Goal: Task Accomplishment & Management: Complete application form

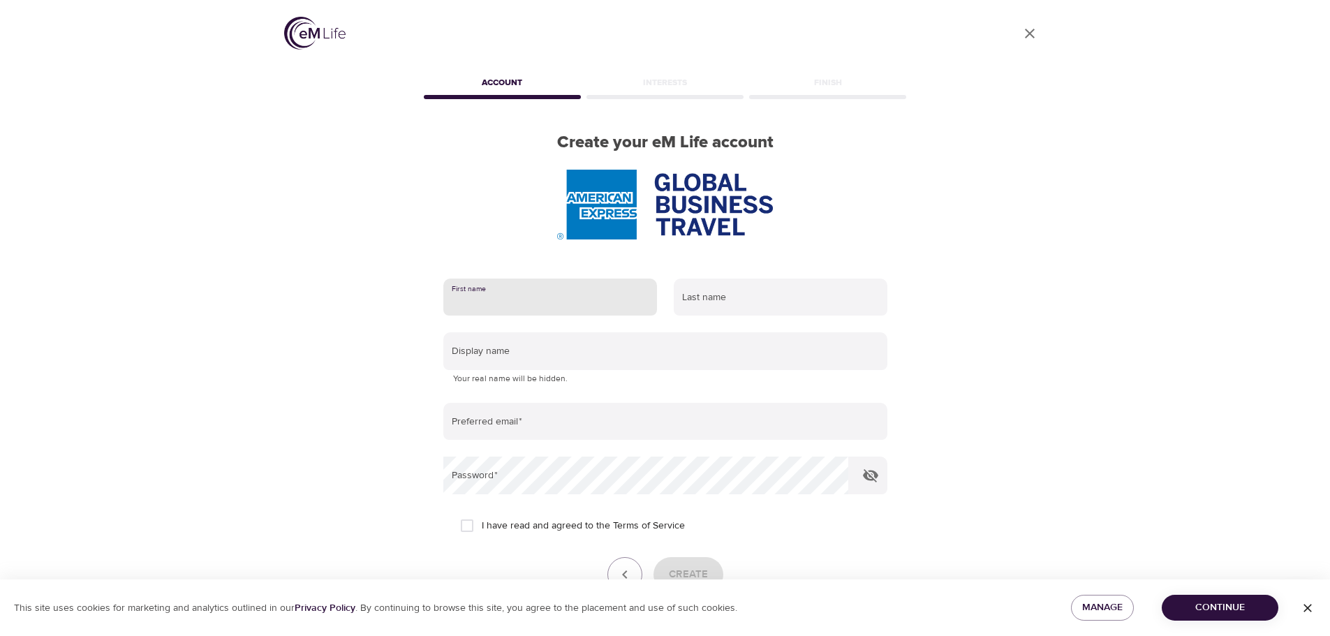
click at [549, 292] on input "text" at bounding box center [550, 298] width 214 height 38
type input "Richard"
type input "Beech"
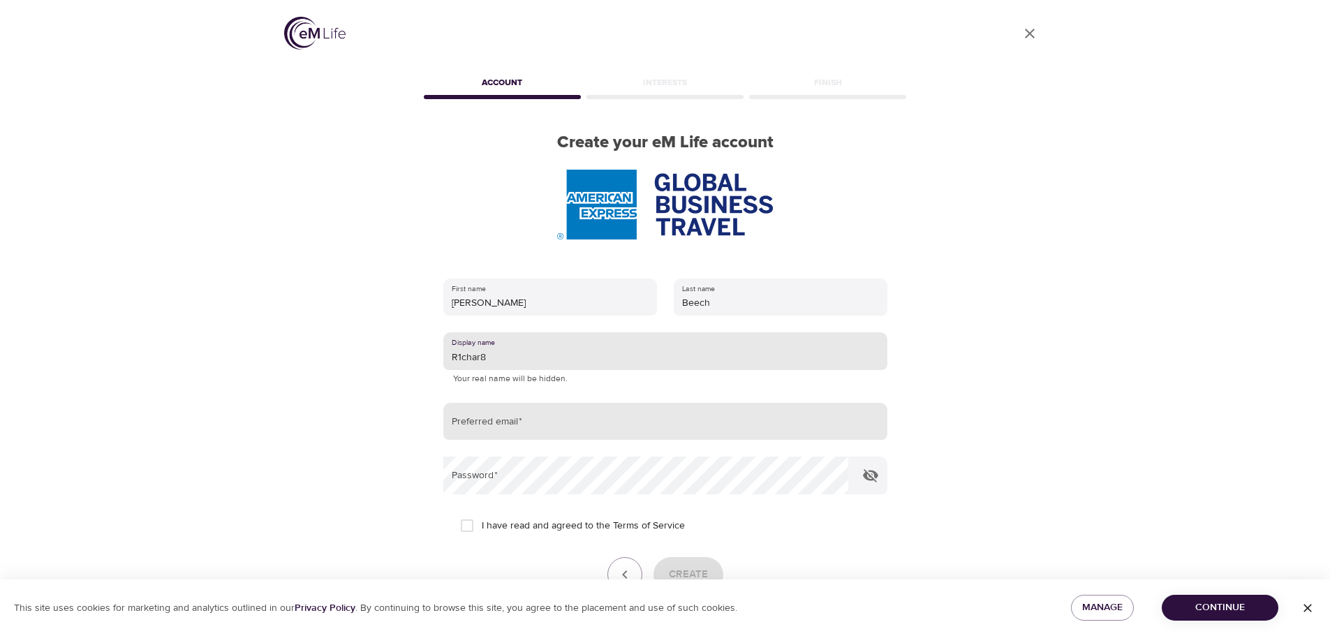
type input "R1char8"
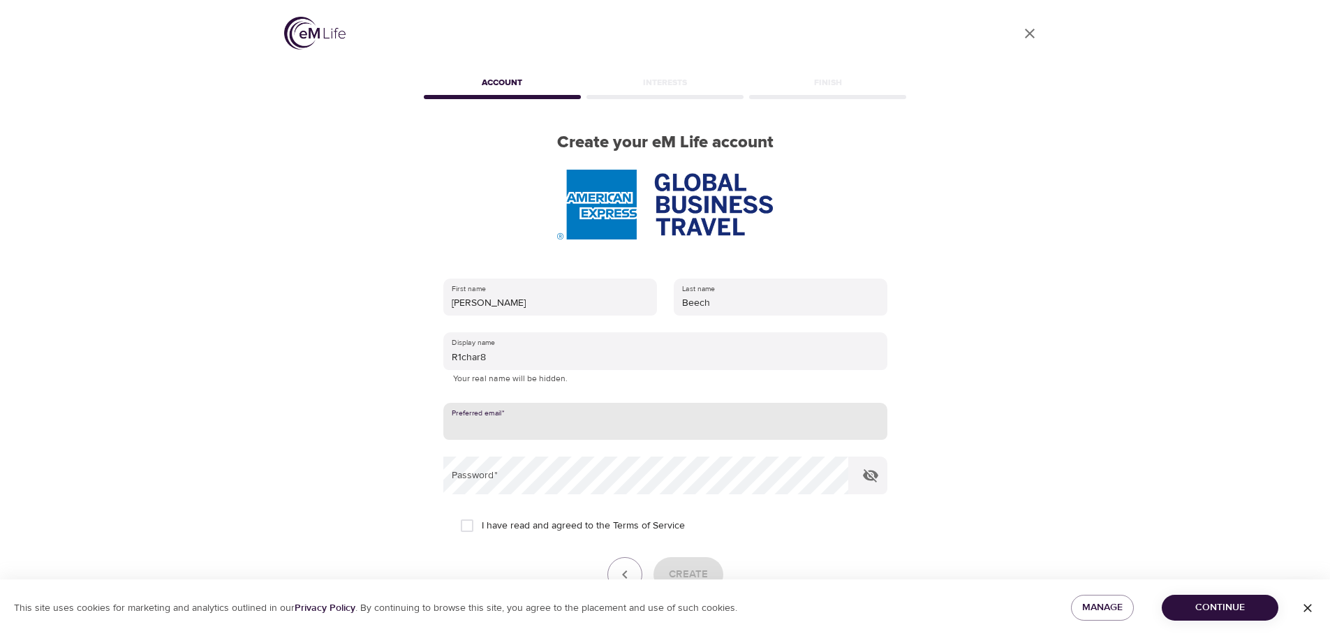
click at [509, 429] on input "email" at bounding box center [665, 422] width 444 height 38
type input "richard.beech@amexgbt.com"
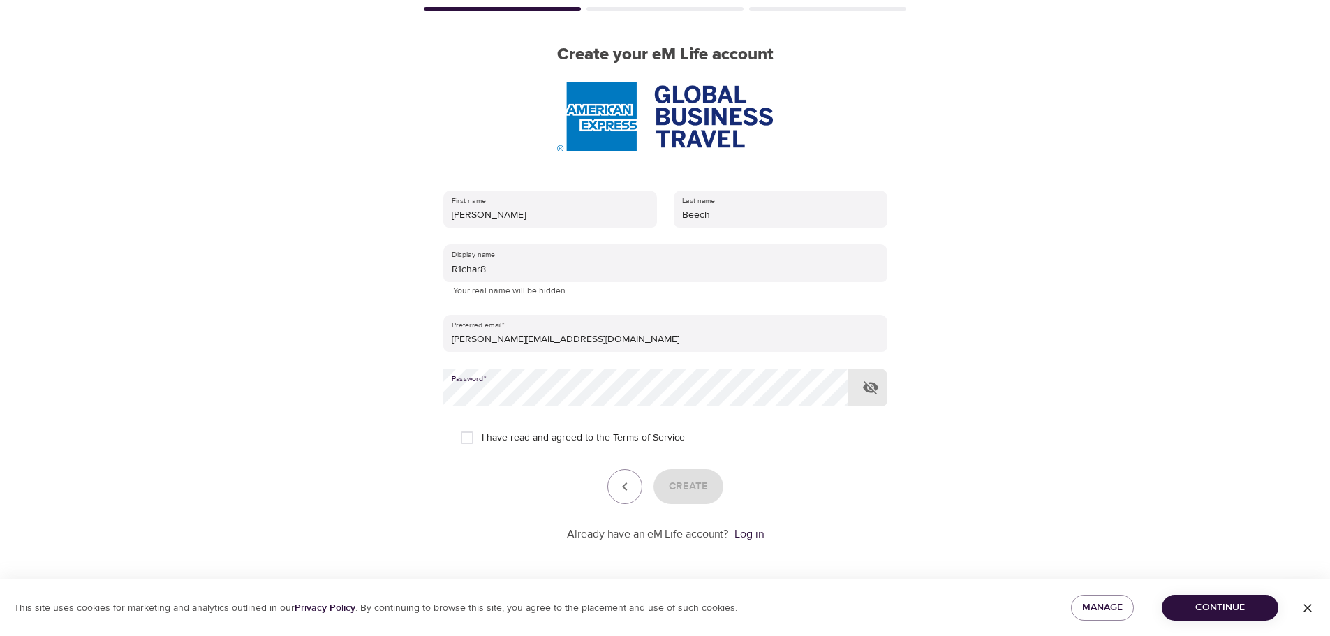
scroll to position [89, 0]
click at [870, 389] on icon "button" at bounding box center [870, 387] width 15 height 13
click at [464, 436] on input "I have read and agreed to the Terms of Service" at bounding box center [466, 436] width 29 height 29
checkbox input "true"
click at [697, 477] on span "Create" at bounding box center [688, 486] width 39 height 18
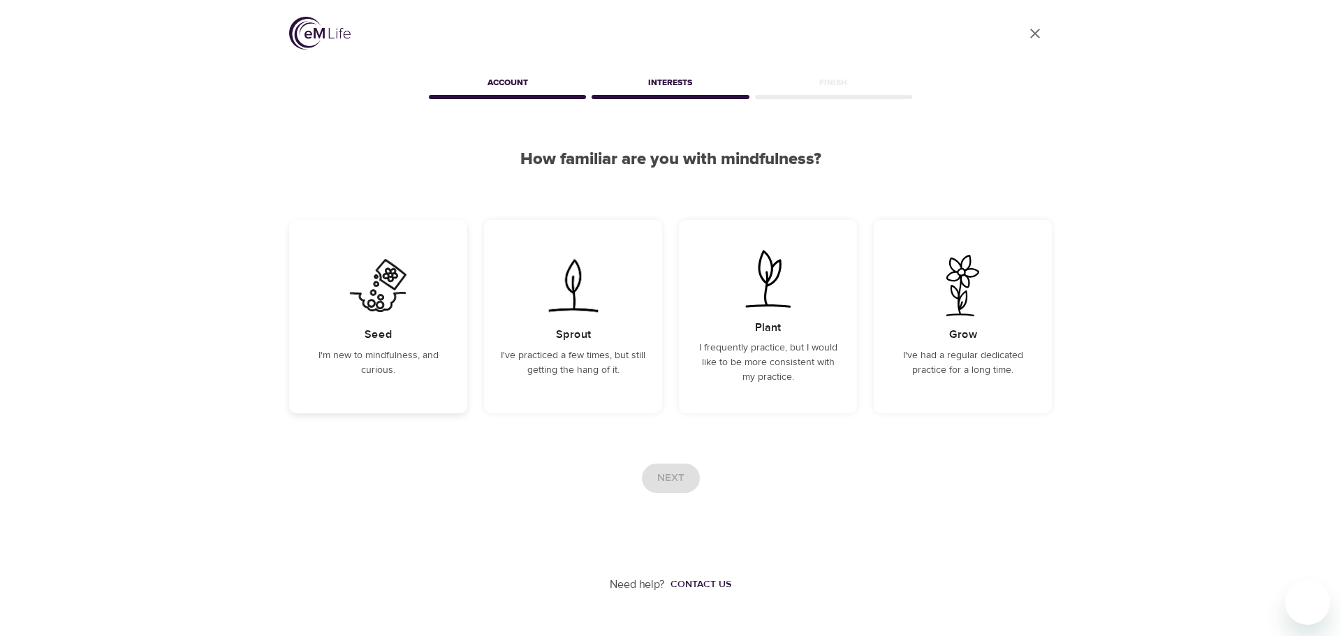
click at [371, 297] on img at bounding box center [378, 285] width 71 height 61
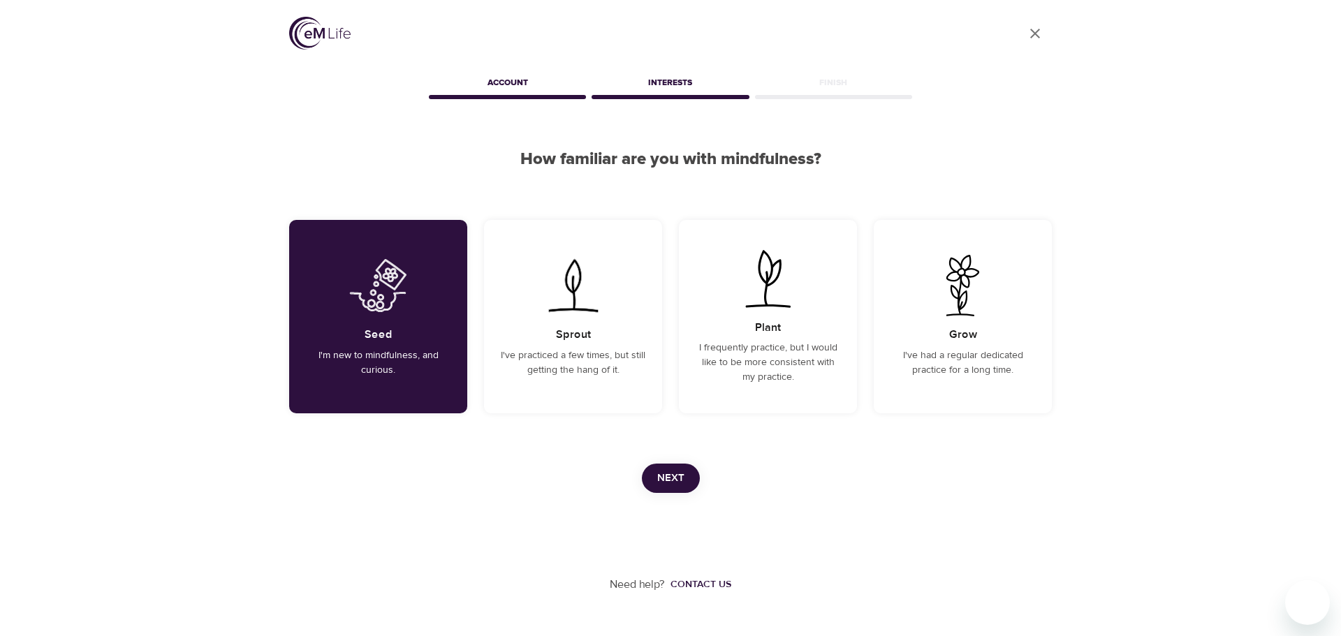
click at [686, 485] on button "Next" at bounding box center [671, 478] width 58 height 29
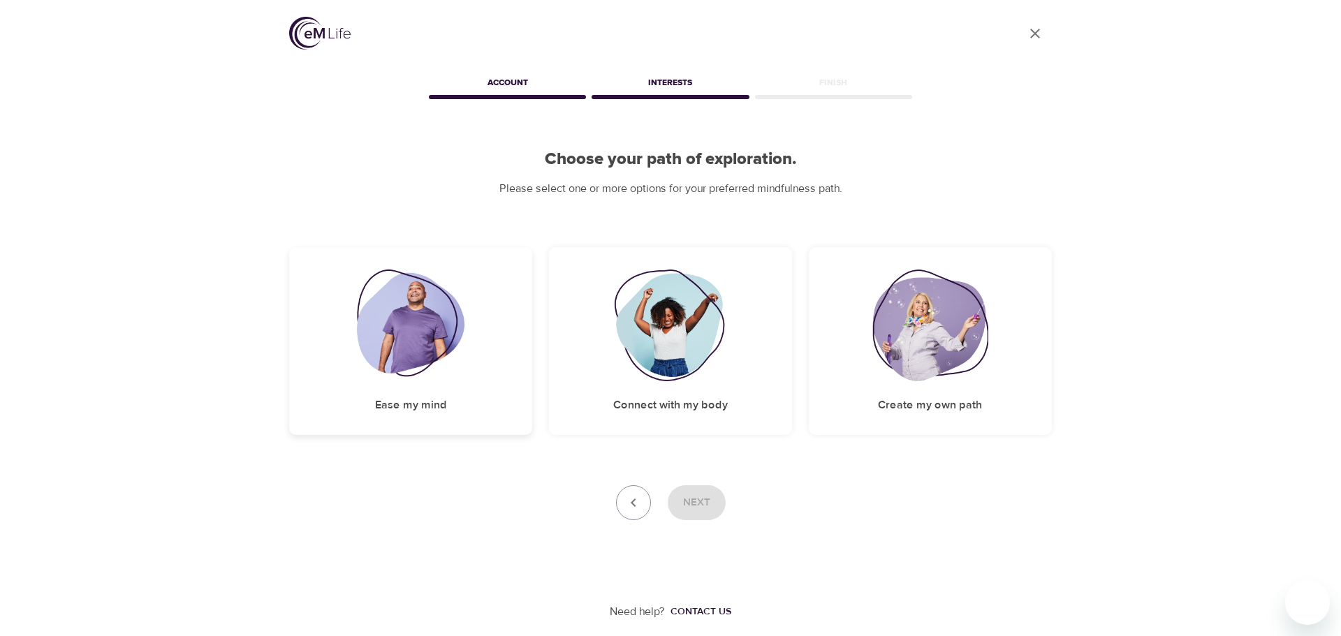
click at [428, 325] on img at bounding box center [411, 326] width 108 height 112
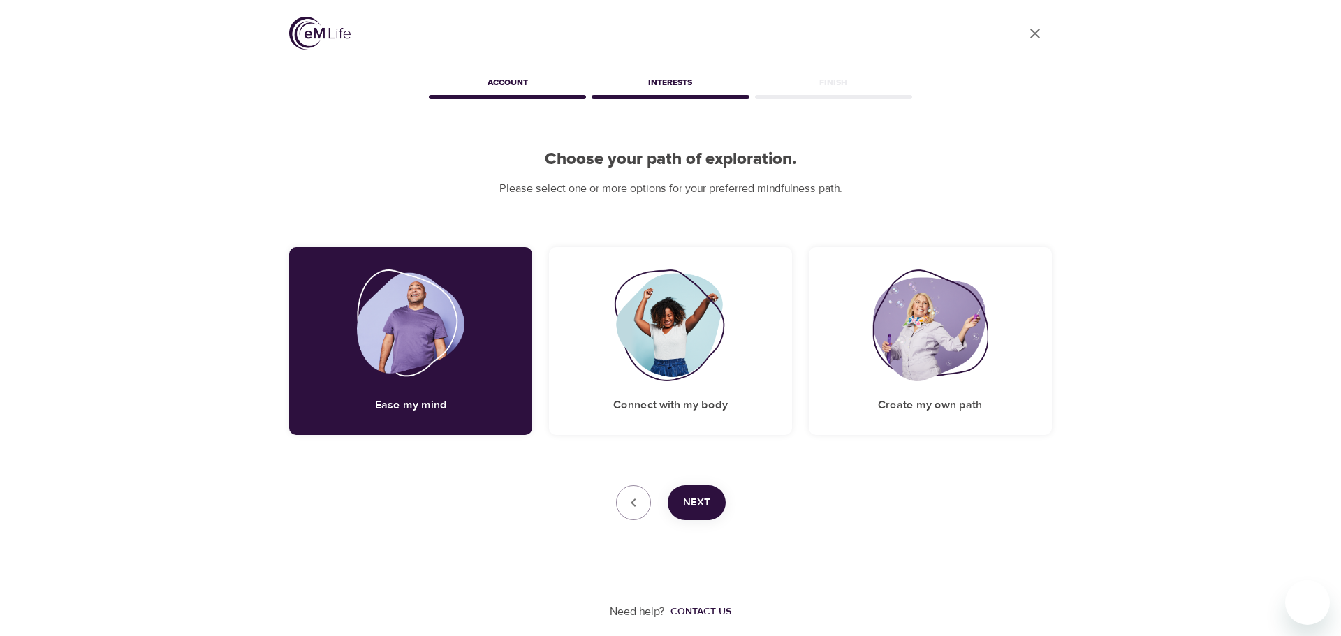
click at [695, 505] on span "Next" at bounding box center [696, 503] width 27 height 18
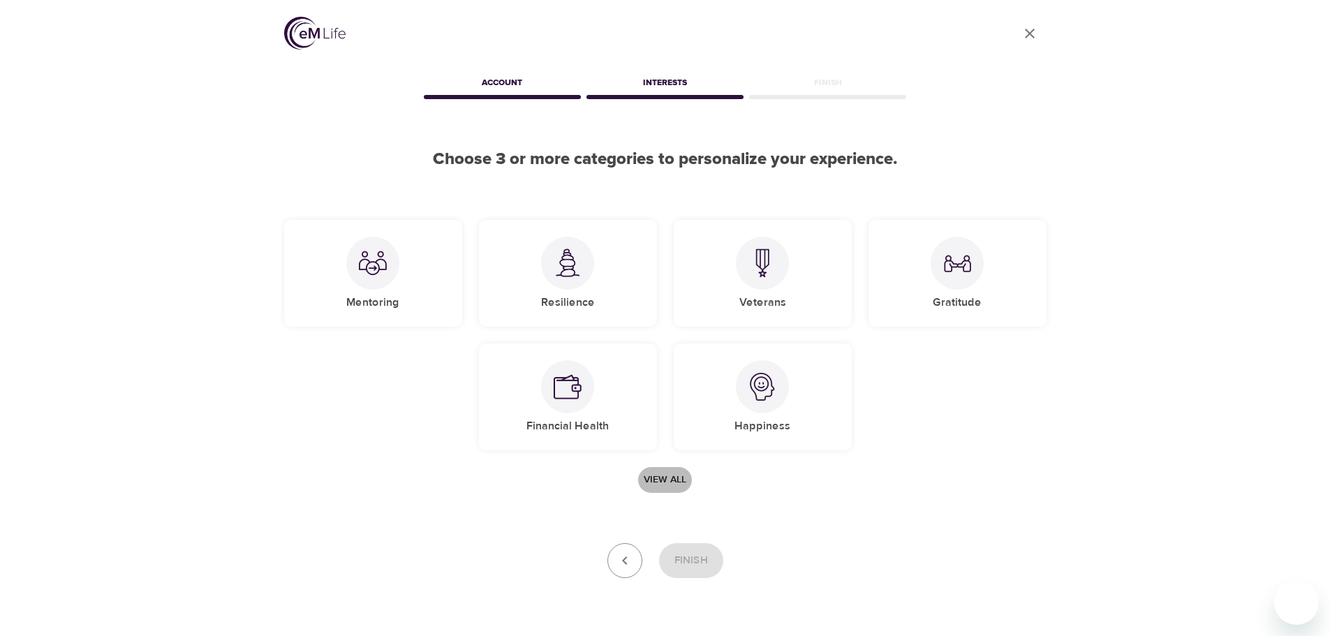
click at [669, 480] on span "View all" at bounding box center [665, 479] width 43 height 17
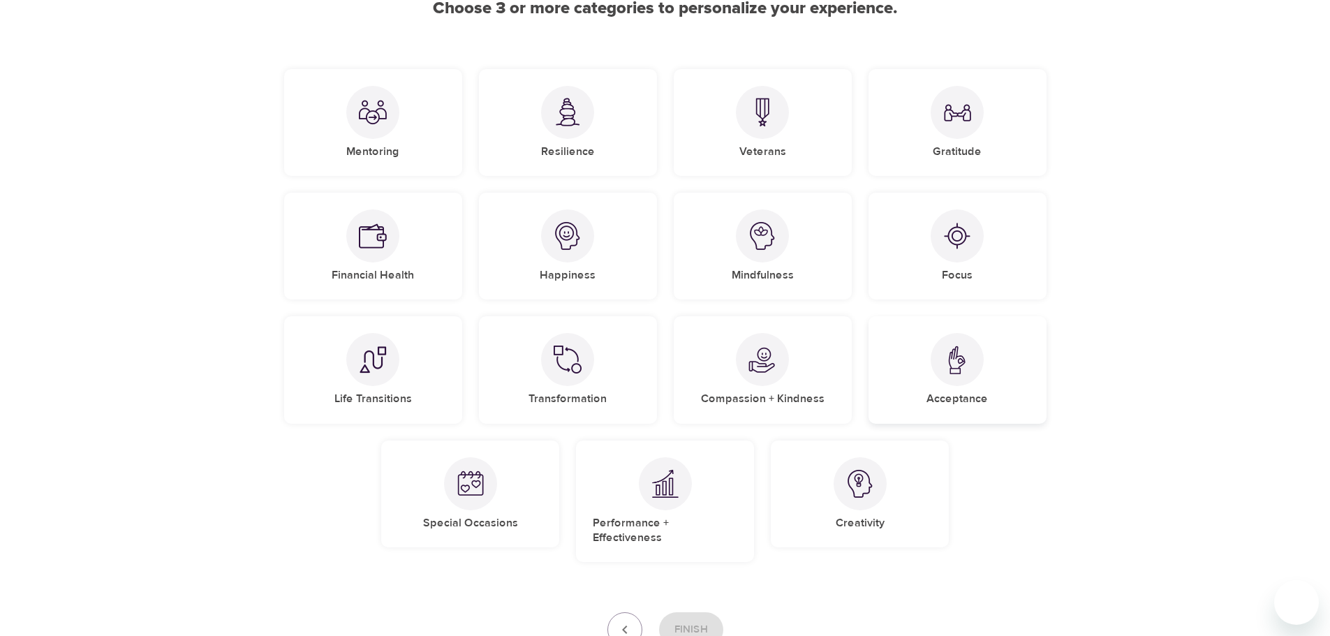
scroll to position [70, 0]
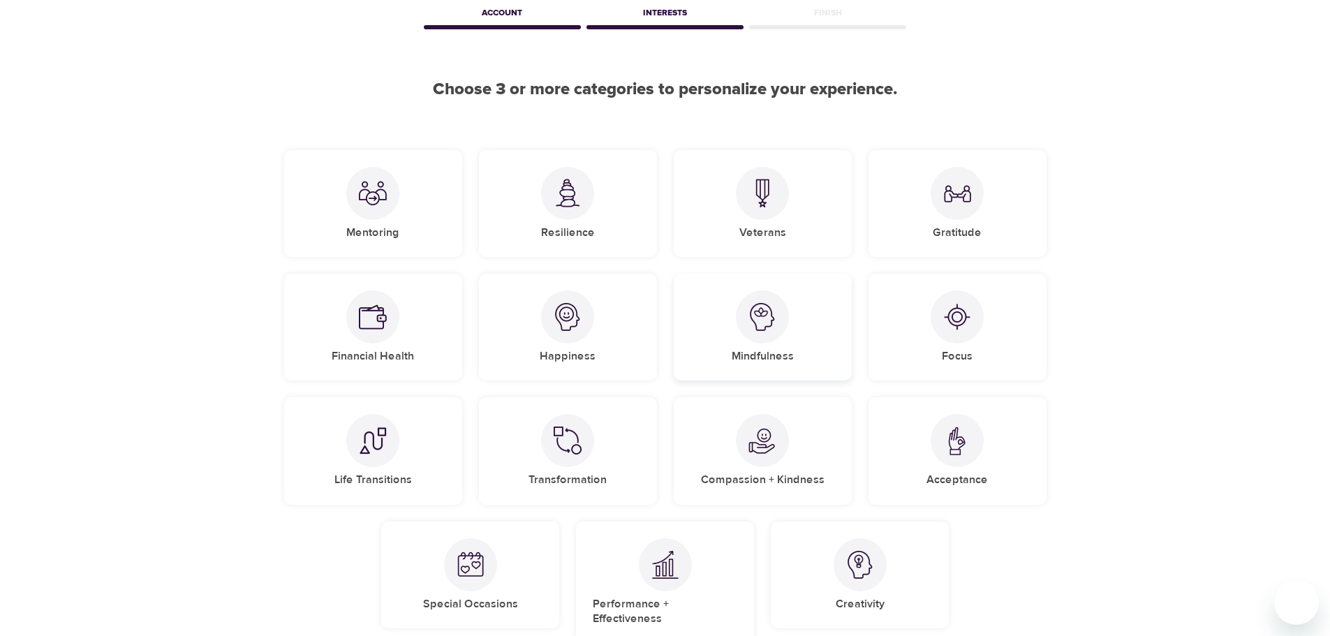
click at [761, 313] on img at bounding box center [762, 317] width 28 height 28
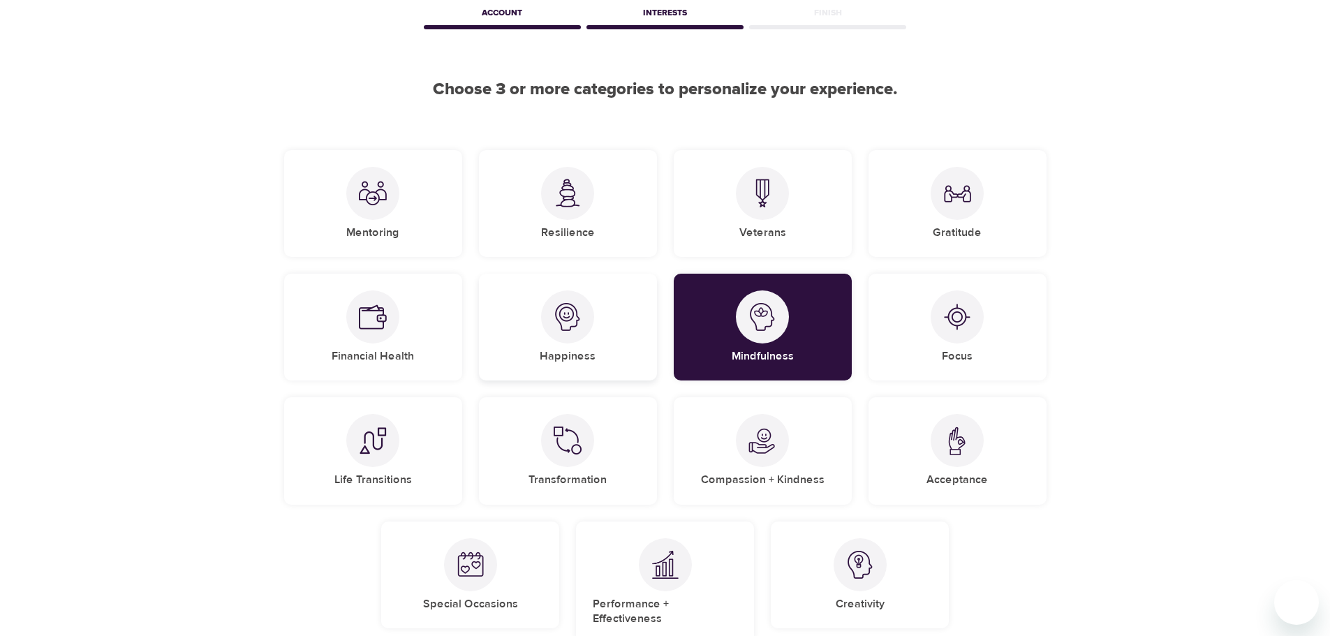
click at [560, 323] on img at bounding box center [568, 317] width 28 height 28
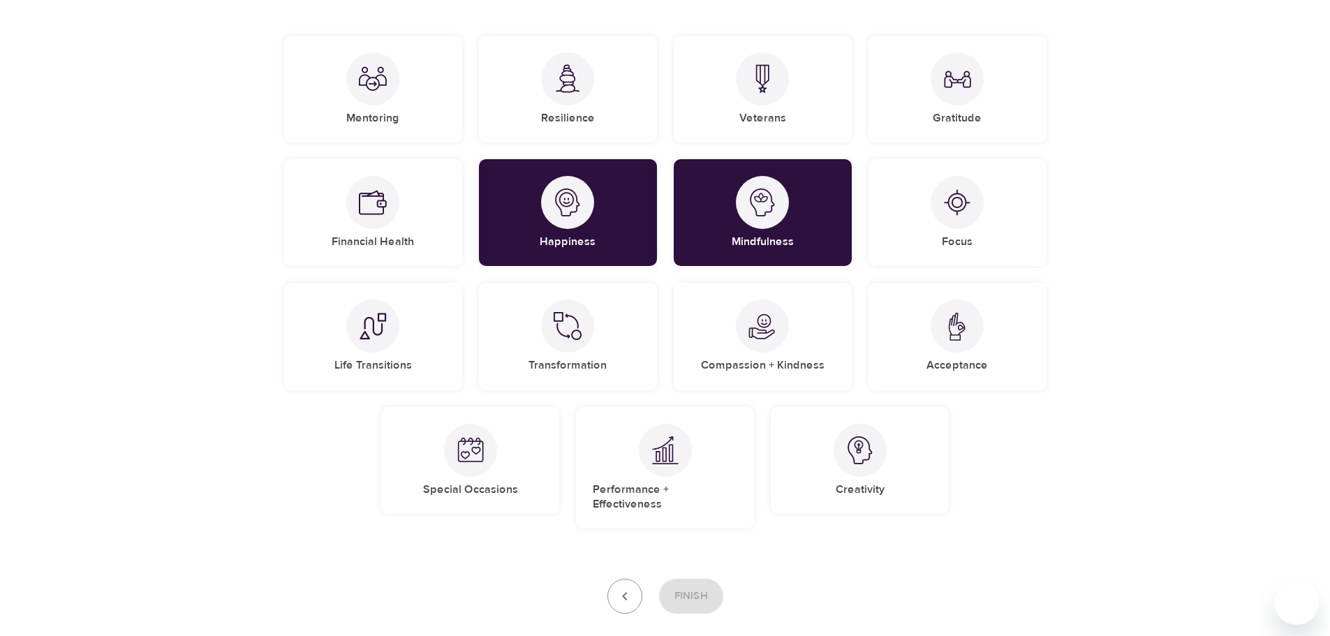
scroll to position [209, 0]
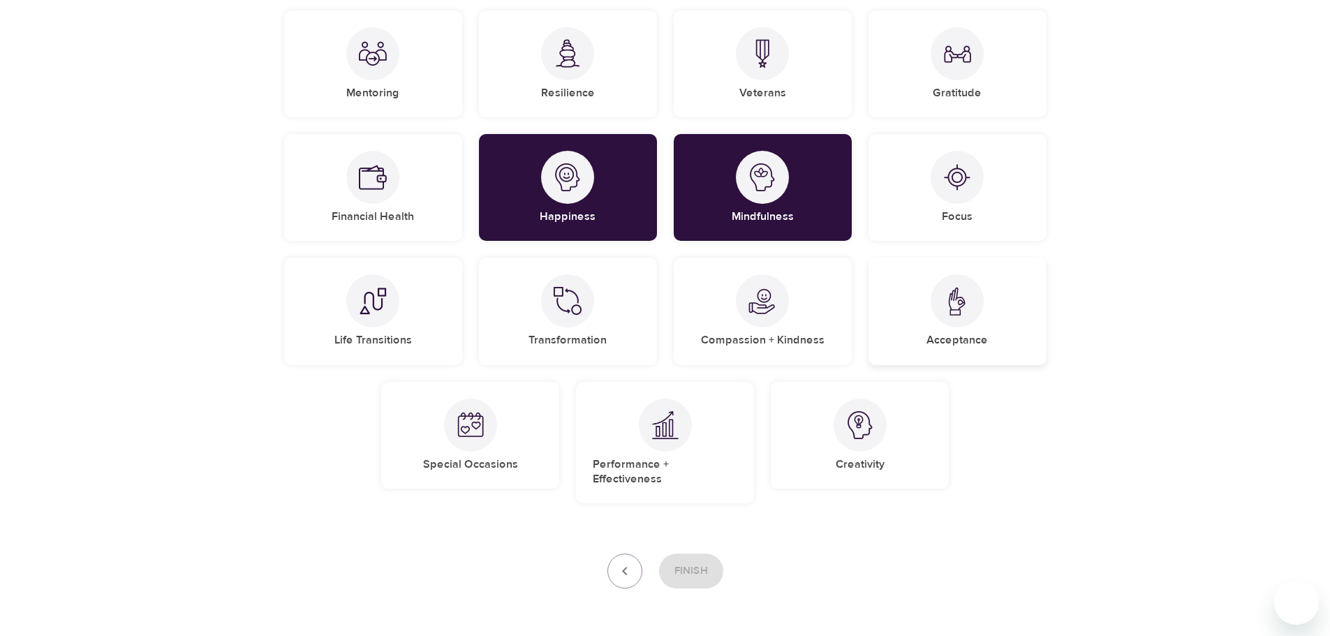
click at [949, 299] on img at bounding box center [957, 301] width 28 height 29
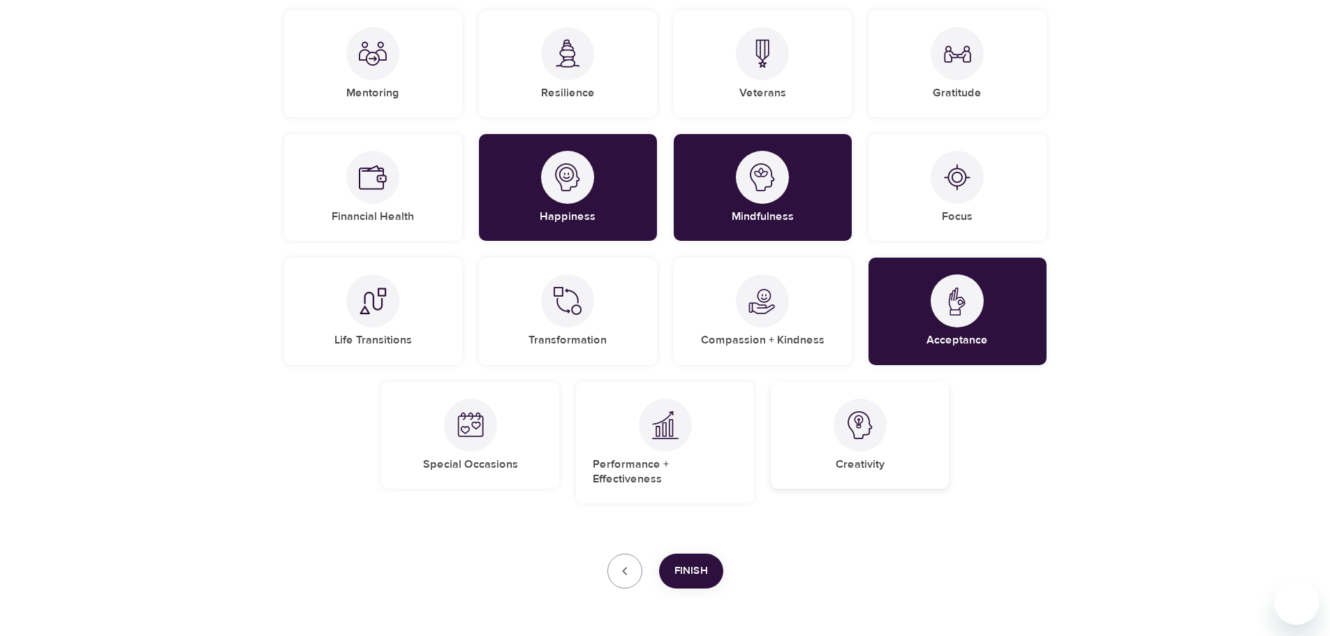
click at [849, 429] on img at bounding box center [860, 425] width 28 height 28
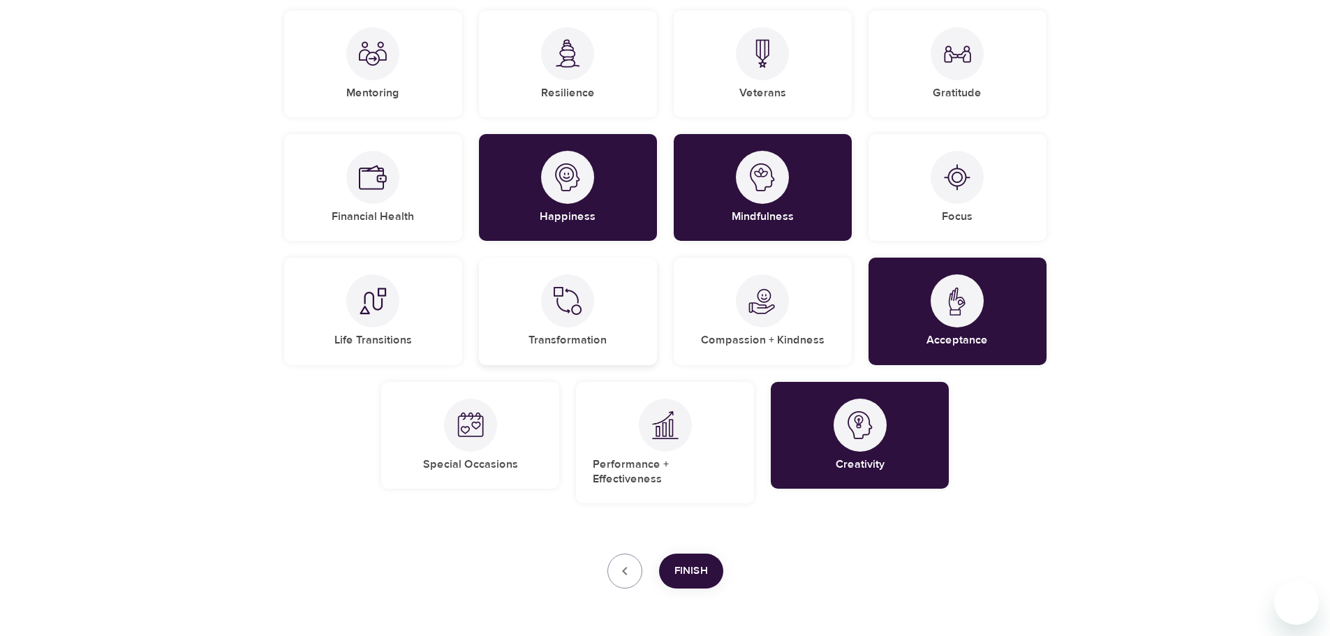
click at [580, 311] on img at bounding box center [568, 301] width 28 height 28
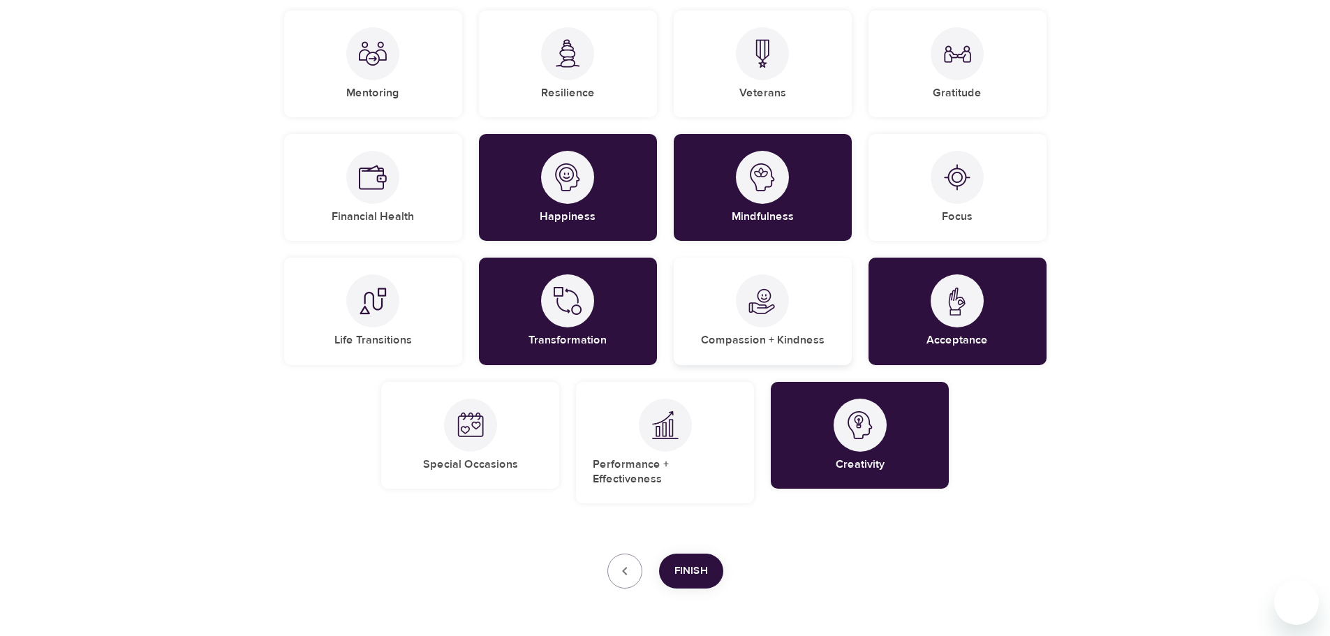
click at [785, 302] on div at bounding box center [762, 300] width 53 height 53
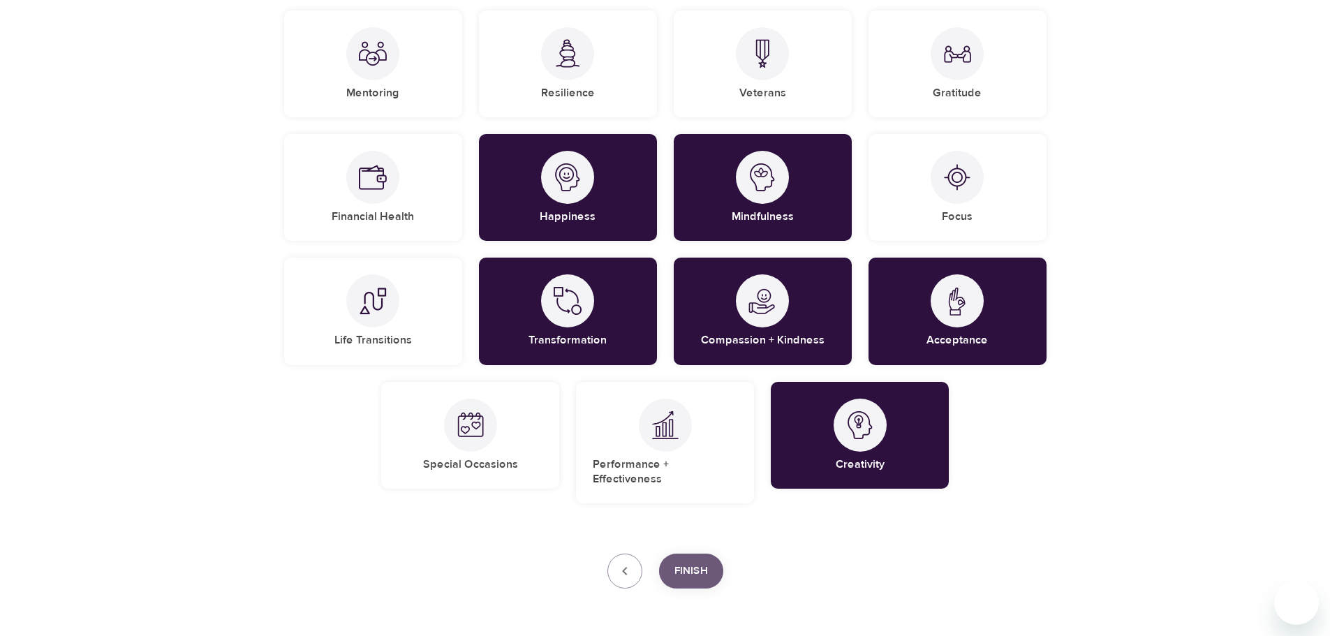
click at [702, 562] on span "Finish" at bounding box center [691, 571] width 34 height 18
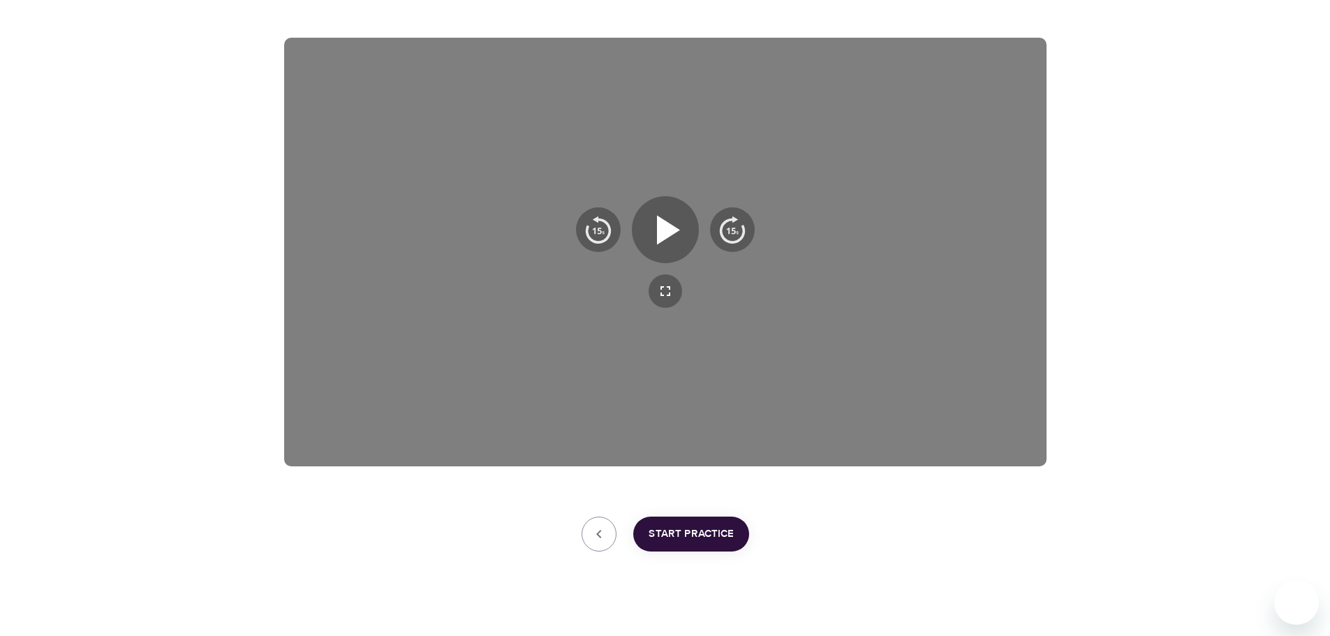
scroll to position [187, 0]
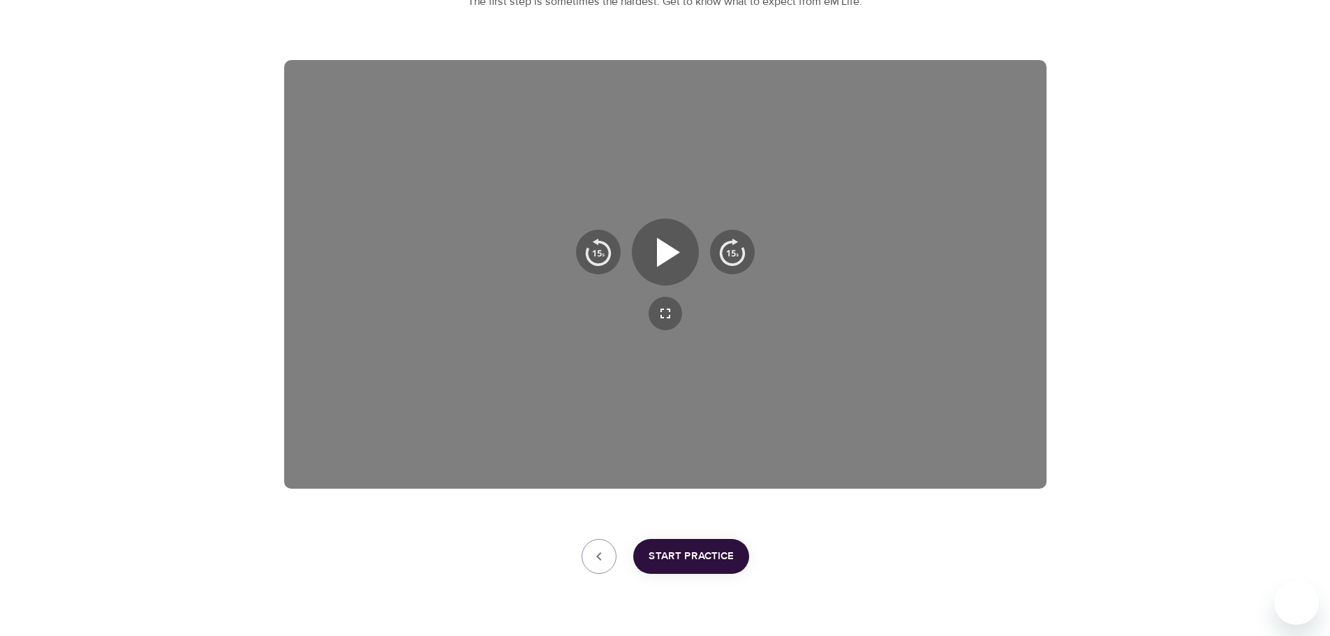
click at [686, 559] on span "Start Practice" at bounding box center [691, 556] width 85 height 18
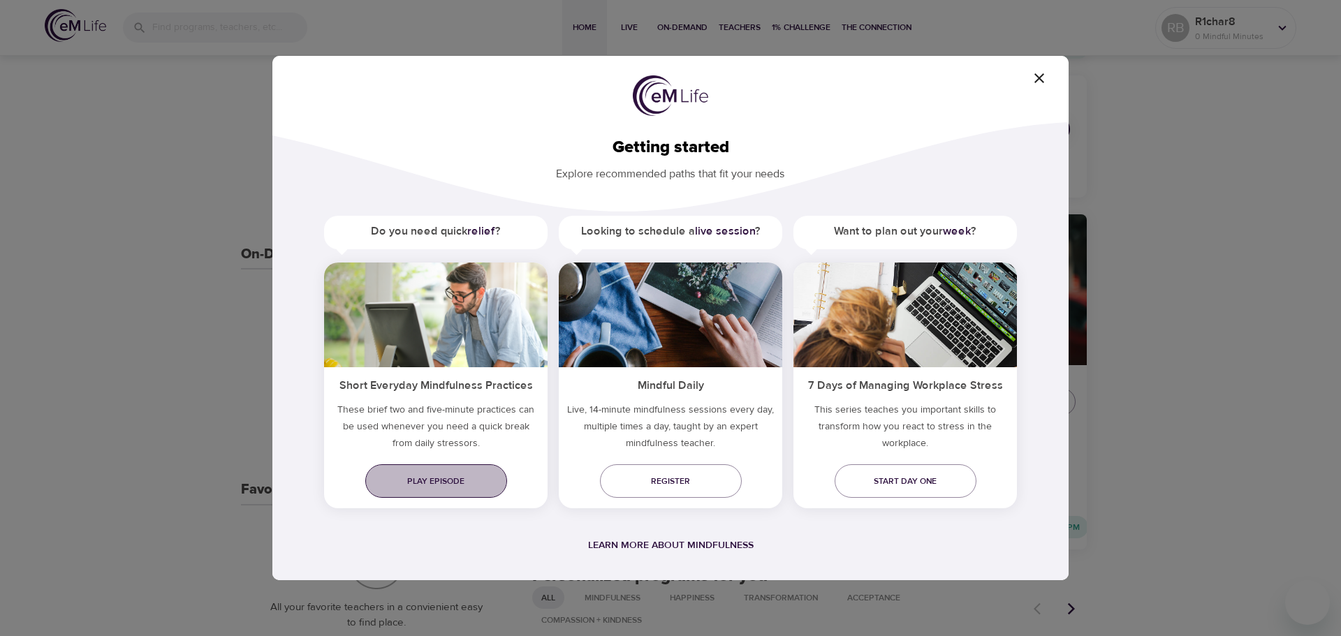
click at [445, 477] on span "Play episode" at bounding box center [435, 481] width 119 height 15
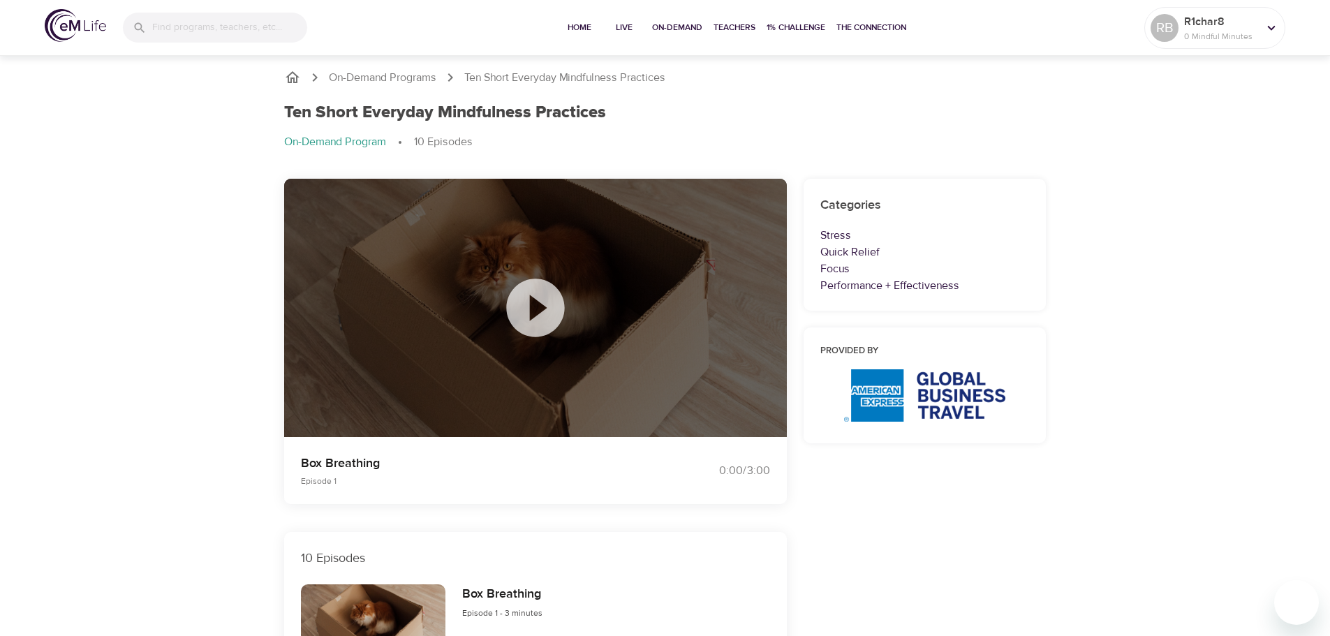
click at [527, 303] on icon at bounding box center [535, 308] width 58 height 58
